Goal: Find specific page/section: Find specific page/section

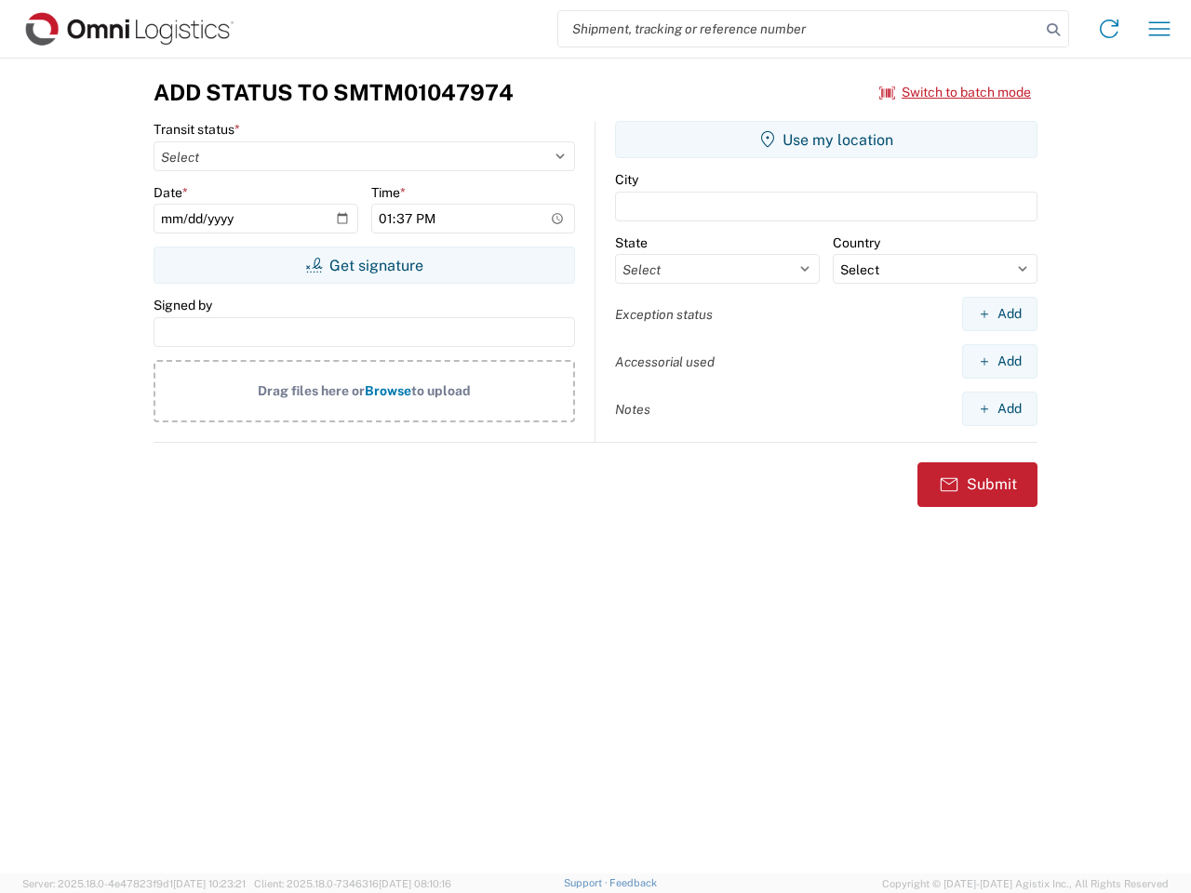
click at [799, 29] on input "search" at bounding box center [799, 28] width 482 height 35
click at [1053, 30] on icon at bounding box center [1053, 30] width 26 height 26
click at [1109, 29] on icon at bounding box center [1109, 29] width 30 height 30
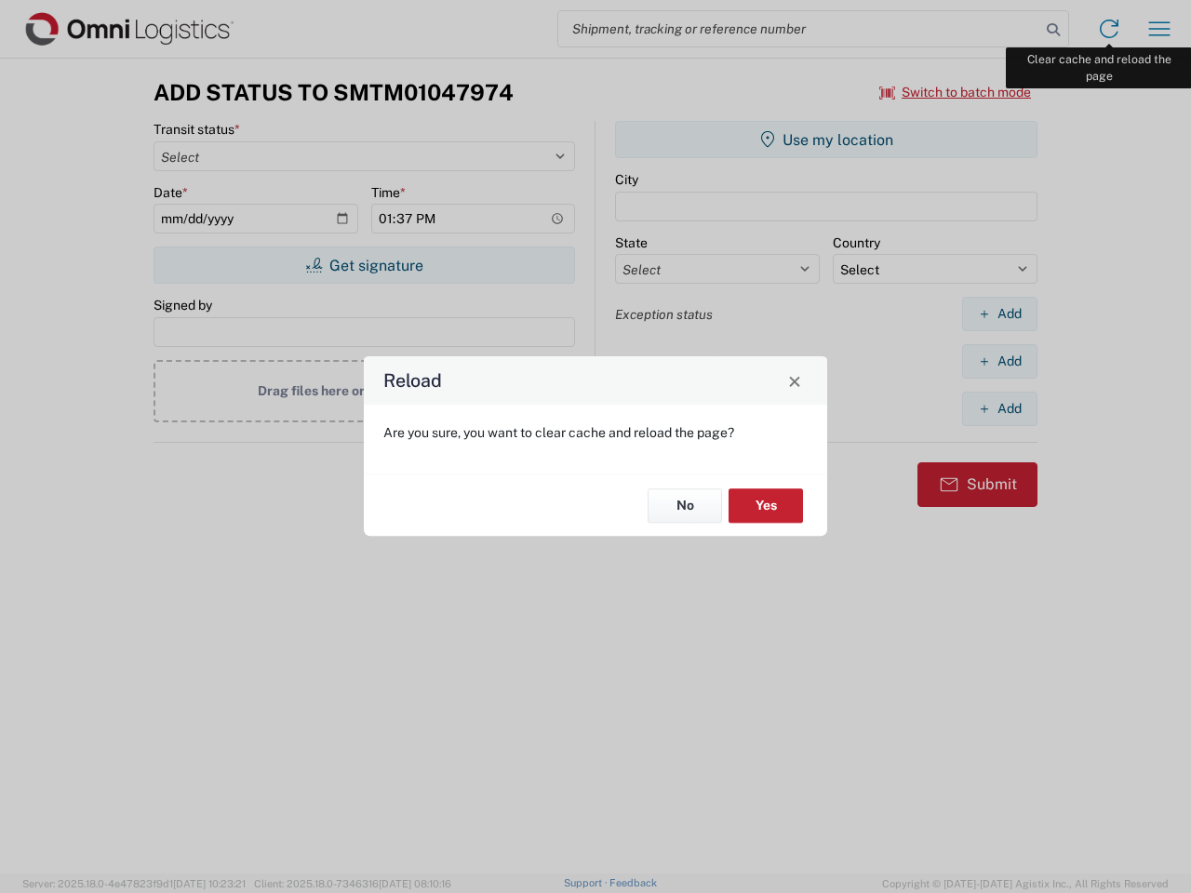
click at [1159, 29] on div "Reload Are you sure, you want to clear cache and reload the page? No Yes" at bounding box center [595, 446] width 1191 height 893
click at [955, 92] on div "Reload Are you sure, you want to clear cache and reload the page? No Yes" at bounding box center [595, 446] width 1191 height 893
click at [364, 265] on div "Reload Are you sure, you want to clear cache and reload the page? No Yes" at bounding box center [595, 446] width 1191 height 893
click at [826, 140] on div "Reload Are you sure, you want to clear cache and reload the page? No Yes" at bounding box center [595, 446] width 1191 height 893
click at [999, 314] on div "Reload Are you sure, you want to clear cache and reload the page? No Yes" at bounding box center [595, 446] width 1191 height 893
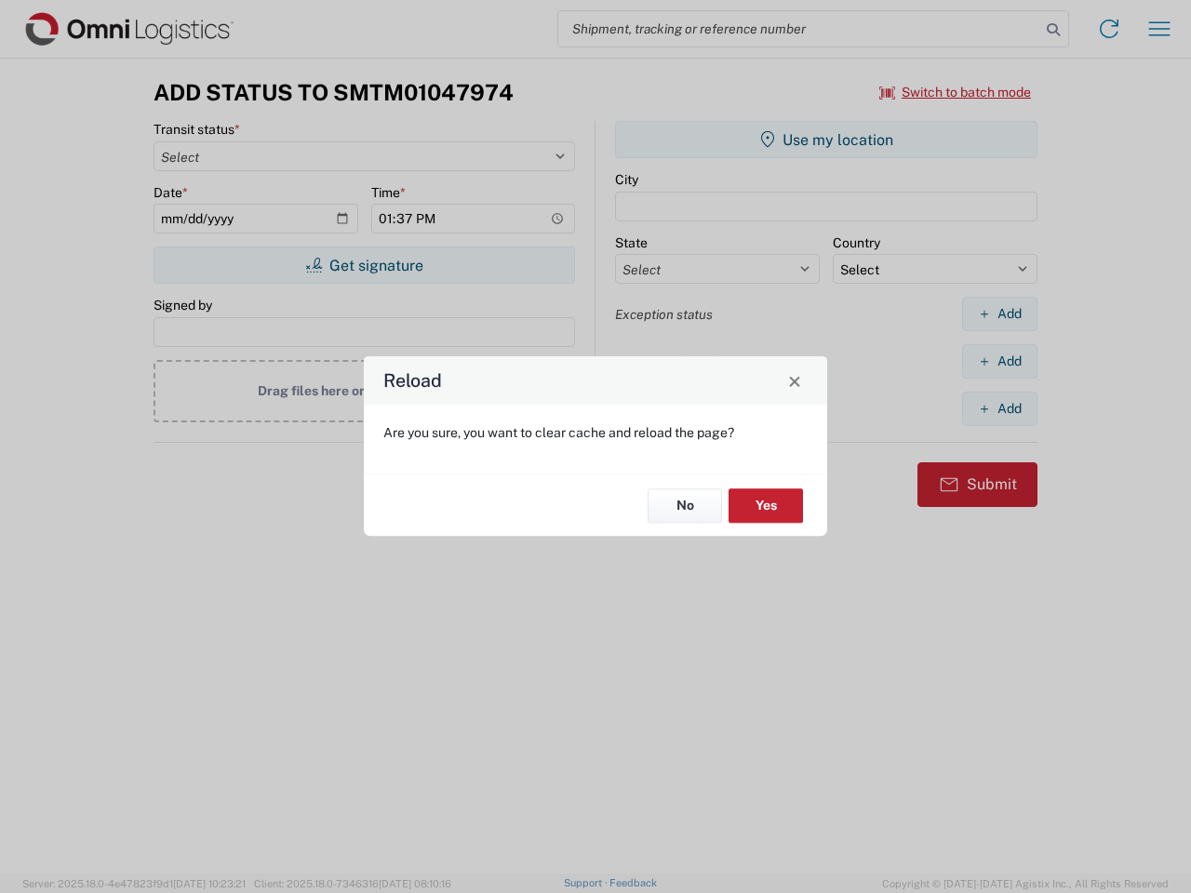
click at [999, 361] on div "Reload Are you sure, you want to clear cache and reload the page? No Yes" at bounding box center [595, 446] width 1191 height 893
click at [999, 408] on div "Reload Are you sure, you want to clear cache and reload the page? No Yes" at bounding box center [595, 446] width 1191 height 893
